Goal: Task Accomplishment & Management: Complete application form

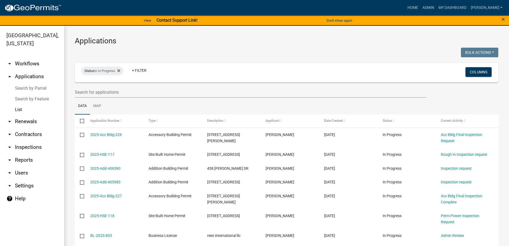
select select "3: 100"
drag, startPoint x: 117, startPoint y: 40, endPoint x: 83, endPoint y: 43, distance: 34.1
click at [83, 43] on h3 "Applications" at bounding box center [287, 40] width 424 height 9
drag, startPoint x: 76, startPoint y: 42, endPoint x: 137, endPoint y: 43, distance: 61.2
click at [137, 43] on h3 "Applications" at bounding box center [287, 40] width 424 height 9
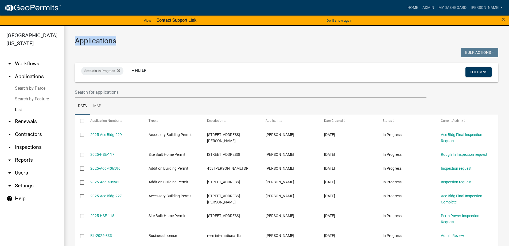
click at [128, 43] on h3 "Applications" at bounding box center [287, 40] width 424 height 9
drag, startPoint x: 81, startPoint y: 40, endPoint x: 126, endPoint y: 41, distance: 44.9
click at [126, 41] on h3 "Applications" at bounding box center [287, 40] width 424 height 9
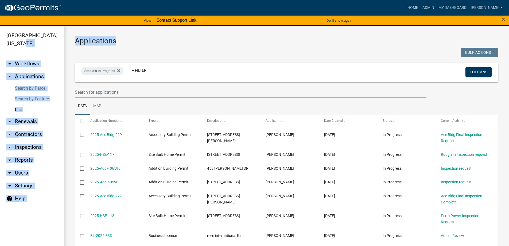
drag, startPoint x: 66, startPoint y: 45, endPoint x: 47, endPoint y: 43, distance: 18.8
click at [47, 43] on div "[GEOGRAPHIC_DATA], [US_STATE] arrow_drop_down Workflows List arrow_drop_up Appl…" at bounding box center [254, 139] width 509 height 226
click at [78, 43] on h3 "Applications" at bounding box center [287, 40] width 424 height 9
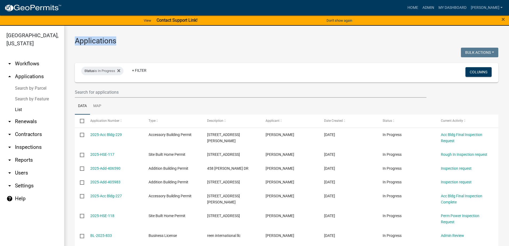
drag, startPoint x: 76, startPoint y: 41, endPoint x: 129, endPoint y: 41, distance: 53.5
click at [129, 41] on h3 "Applications" at bounding box center [287, 40] width 424 height 9
click at [126, 42] on h3 "Applications" at bounding box center [287, 40] width 424 height 9
drag, startPoint x: 119, startPoint y: 41, endPoint x: 89, endPoint y: 42, distance: 30.2
click at [89, 42] on h3 "Applications" at bounding box center [287, 40] width 424 height 9
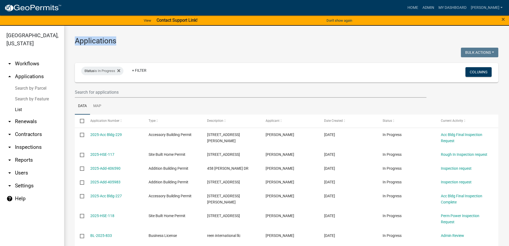
drag, startPoint x: 73, startPoint y: 41, endPoint x: 120, endPoint y: 41, distance: 46.5
click at [437, 9] on link "Admin" at bounding box center [428, 8] width 16 height 10
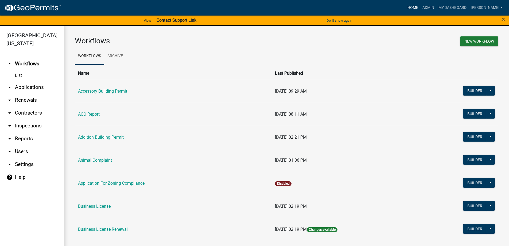
click at [420, 9] on link "Home" at bounding box center [413, 8] width 15 height 10
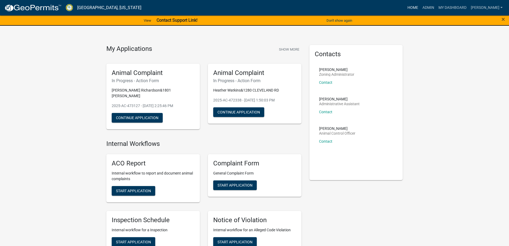
click at [420, 8] on link "Home" at bounding box center [413, 8] width 15 height 10
click at [437, 7] on link "Admin" at bounding box center [428, 8] width 16 height 10
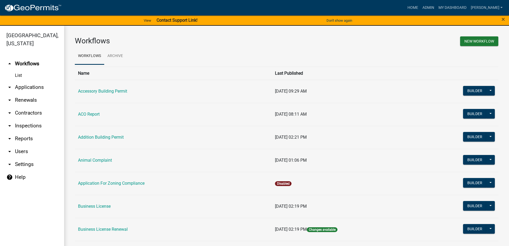
click at [30, 84] on link "arrow_drop_down Applications" at bounding box center [32, 87] width 64 height 13
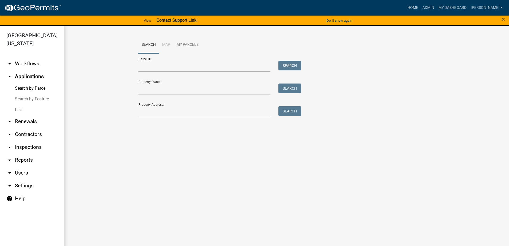
click at [29, 108] on link "List" at bounding box center [32, 109] width 64 height 11
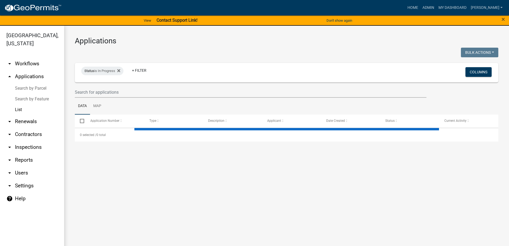
select select "3: 100"
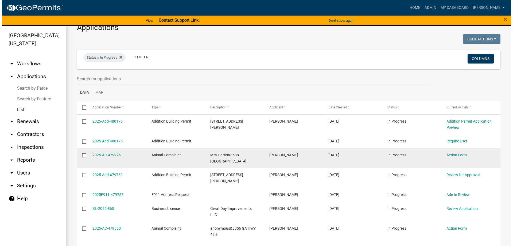
scroll to position [27, 0]
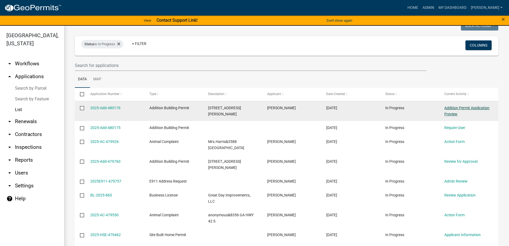
click at [451, 107] on link "Addition Permit Application Preview" at bounding box center [467, 111] width 45 height 10
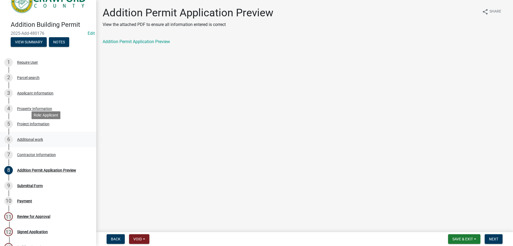
scroll to position [27, 0]
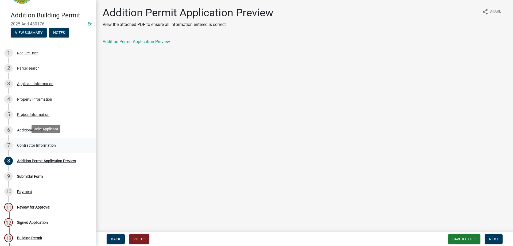
click at [40, 141] on div "7 Contractor Information" at bounding box center [45, 145] width 83 height 9
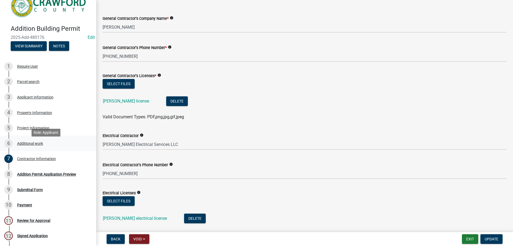
scroll to position [0, 0]
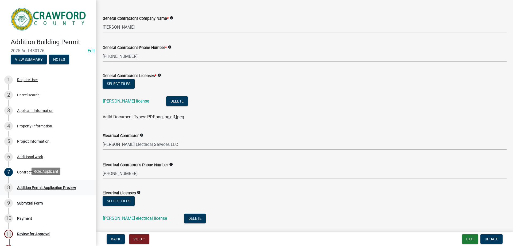
click at [48, 186] on div "Addition Permit Application Preview" at bounding box center [46, 188] width 59 height 4
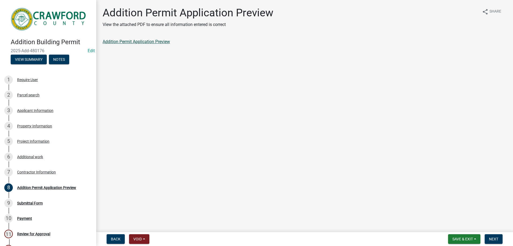
click at [146, 41] on link "Addition Permit Application Preview" at bounding box center [136, 41] width 67 height 5
click at [52, 203] on div "9 Submittal Form" at bounding box center [45, 203] width 83 height 9
click at [49, 227] on link "11 Review for Approval" at bounding box center [48, 234] width 96 height 16
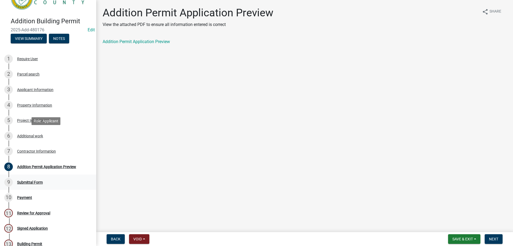
scroll to position [53, 0]
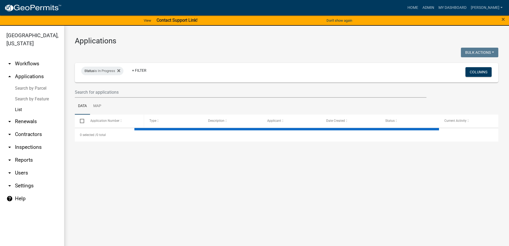
select select "3: 100"
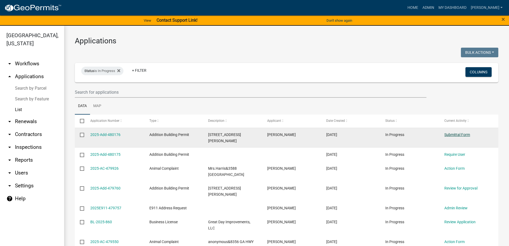
click at [466, 135] on link "Submittal Form" at bounding box center [458, 134] width 26 height 4
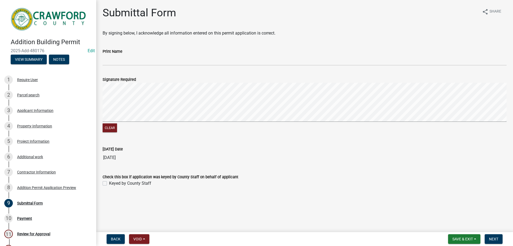
click at [287, 34] on p "By signing below, I acknowledge all information entered on this permit applicat…" at bounding box center [305, 33] width 404 height 6
click at [281, 31] on p "By signing below, I acknowledge all information entered on this permit applicat…" at bounding box center [305, 33] width 404 height 6
click at [139, 40] on wm-data-entity-input "By signing below, I acknowledge all information entered on this permit applicat…" at bounding box center [305, 35] width 404 height 11
click at [272, 35] on p "By signing below, I acknowledge all information entered on this permit applicat…" at bounding box center [305, 33] width 404 height 6
drag, startPoint x: 276, startPoint y: 32, endPoint x: 234, endPoint y: 37, distance: 42.3
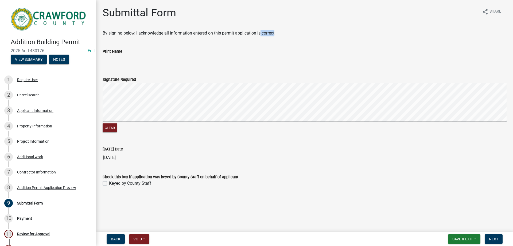
click at [237, 37] on wm-data-entity-input "By signing below, I acknowledge all information entered on this permit applicat…" at bounding box center [305, 35] width 404 height 11
click at [228, 38] on wm-data-entity-input "By signing below, I acknowledge all information entered on this permit applicat…" at bounding box center [305, 35] width 404 height 11
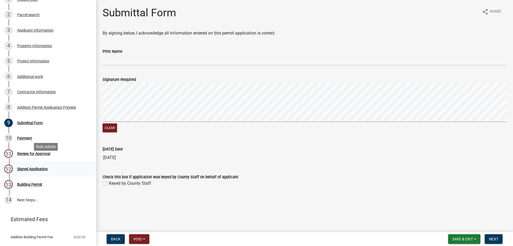
scroll to position [106, 0]
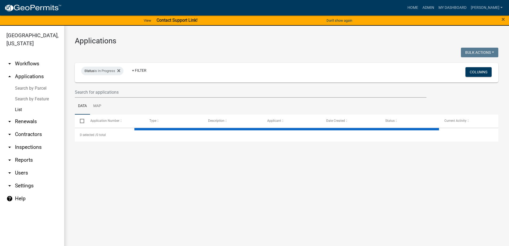
select select "3: 100"
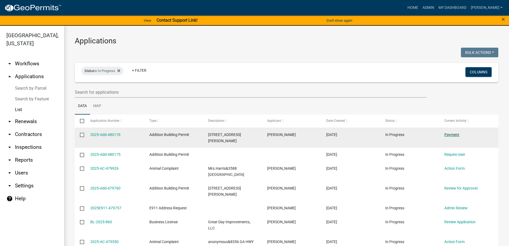
click at [449, 134] on link "Payment" at bounding box center [452, 134] width 15 height 4
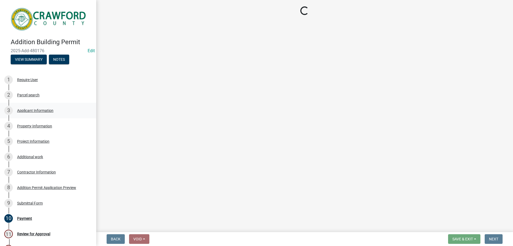
select select "3: 3"
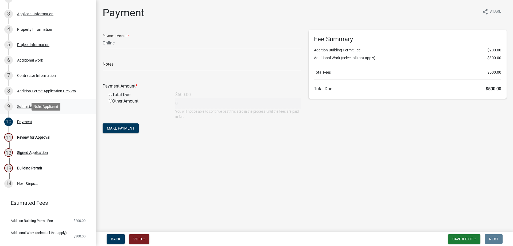
scroll to position [106, 0]
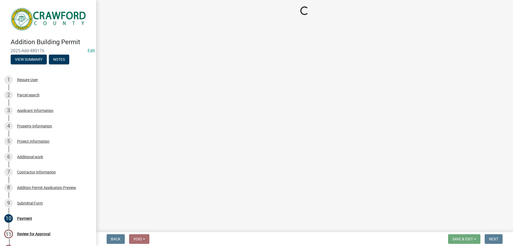
select select "3: 3"
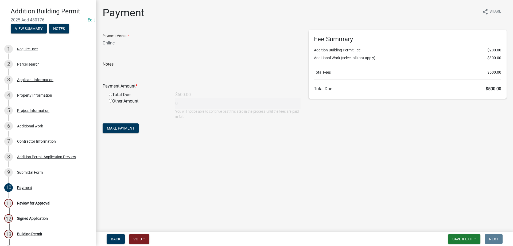
scroll to position [106, 0]
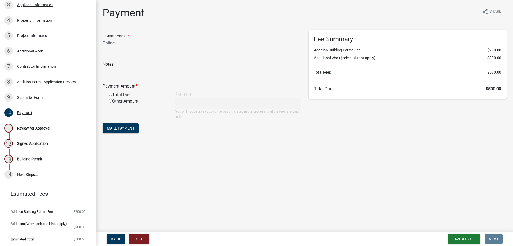
click at [118, 98] on div "Other Amount" at bounding box center [138, 108] width 67 height 21
click at [115, 94] on div "Total Due" at bounding box center [138, 94] width 67 height 6
click at [109, 94] on input "radio" at bounding box center [110, 93] width 3 height 3
radio input "true"
type input "500"
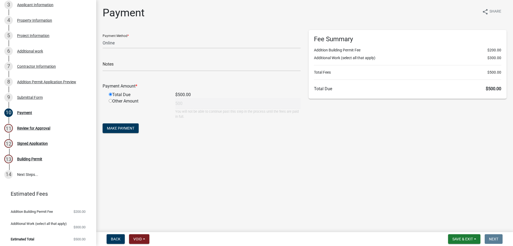
click at [117, 123] on form "Payment Method * Credit Card POS Check Cash Online Notes Payment Amount * Total…" at bounding box center [202, 82] width 198 height 104
click at [117, 130] on span "Make Payment" at bounding box center [121, 128] width 28 height 4
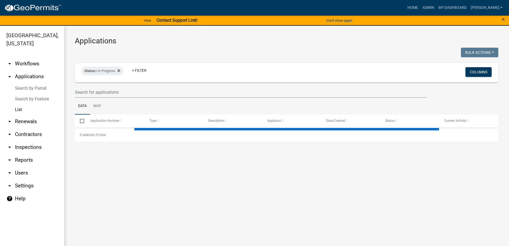
select select "3: 100"
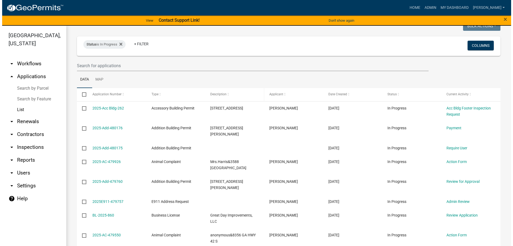
scroll to position [27, 0]
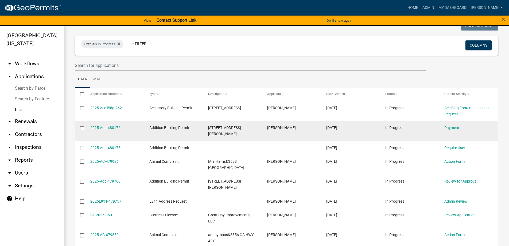
click at [300, 128] on div "[PERSON_NAME]" at bounding box center [291, 128] width 49 height 6
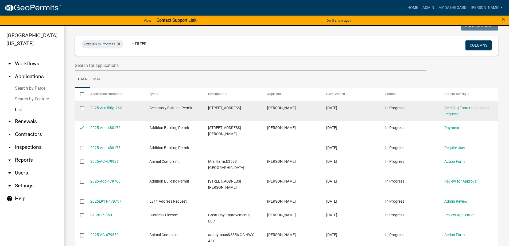
checkbox input "true"
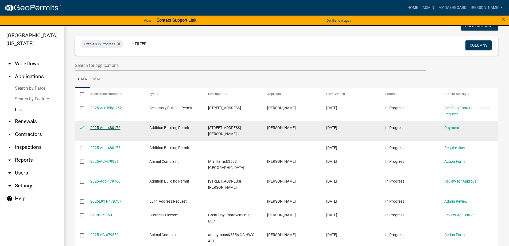
click at [109, 126] on link "2025-Add-480176" at bounding box center [105, 127] width 30 height 4
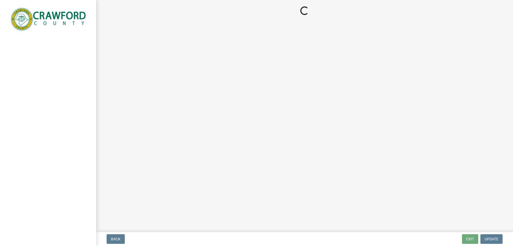
select select "3: 3"
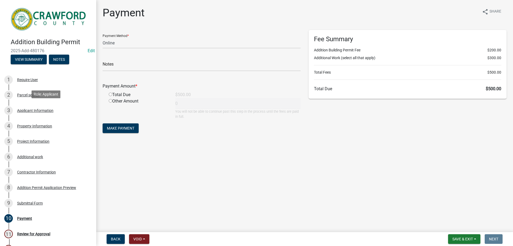
click at [41, 109] on div "Applicant Information" at bounding box center [35, 111] width 36 height 4
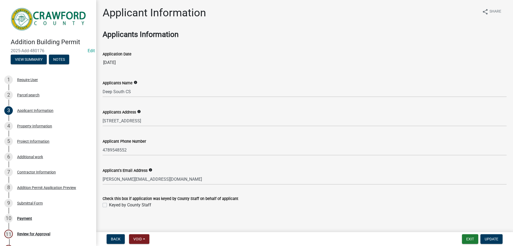
click at [37, 140] on div "Project Information" at bounding box center [33, 141] width 32 height 4
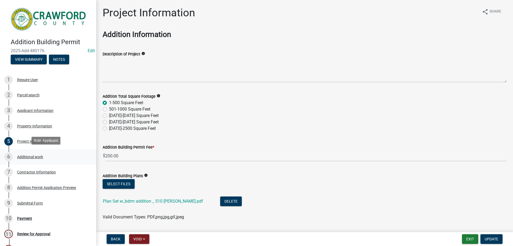
click at [34, 155] on div "Additional work" at bounding box center [30, 157] width 26 height 4
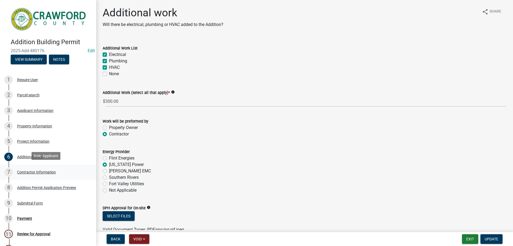
click at [32, 168] on div "7 Contractor Information" at bounding box center [45, 172] width 83 height 9
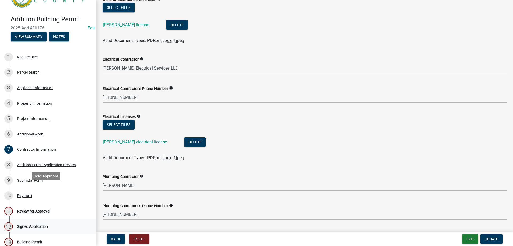
scroll to position [53, 0]
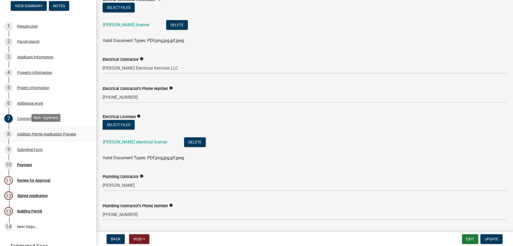
click at [44, 135] on div "8 Addition Permit Application Preview" at bounding box center [45, 134] width 83 height 9
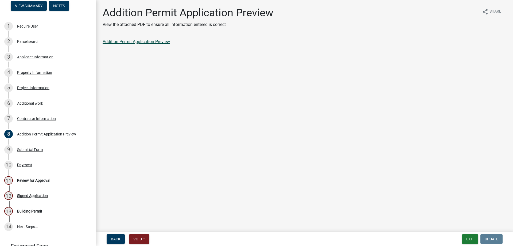
click at [127, 40] on link "Addition Permit Application Preview" at bounding box center [136, 41] width 67 height 5
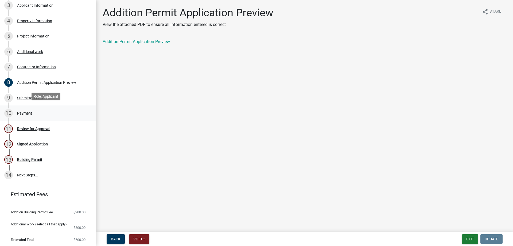
scroll to position [106, 0]
click at [23, 97] on div "Submittal Form" at bounding box center [30, 97] width 26 height 4
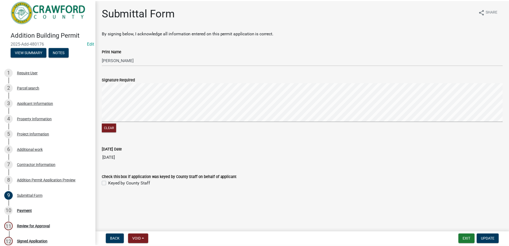
scroll to position [0, 0]
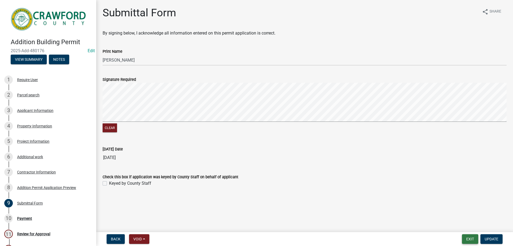
click at [469, 238] on button "Exit" at bounding box center [470, 239] width 16 height 10
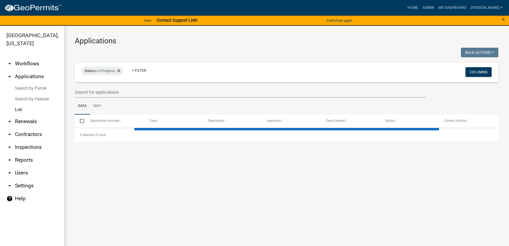
select select "3: 100"
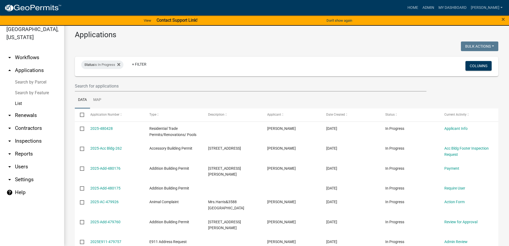
scroll to position [6, 0]
